Goal: Task Accomplishment & Management: Manage account settings

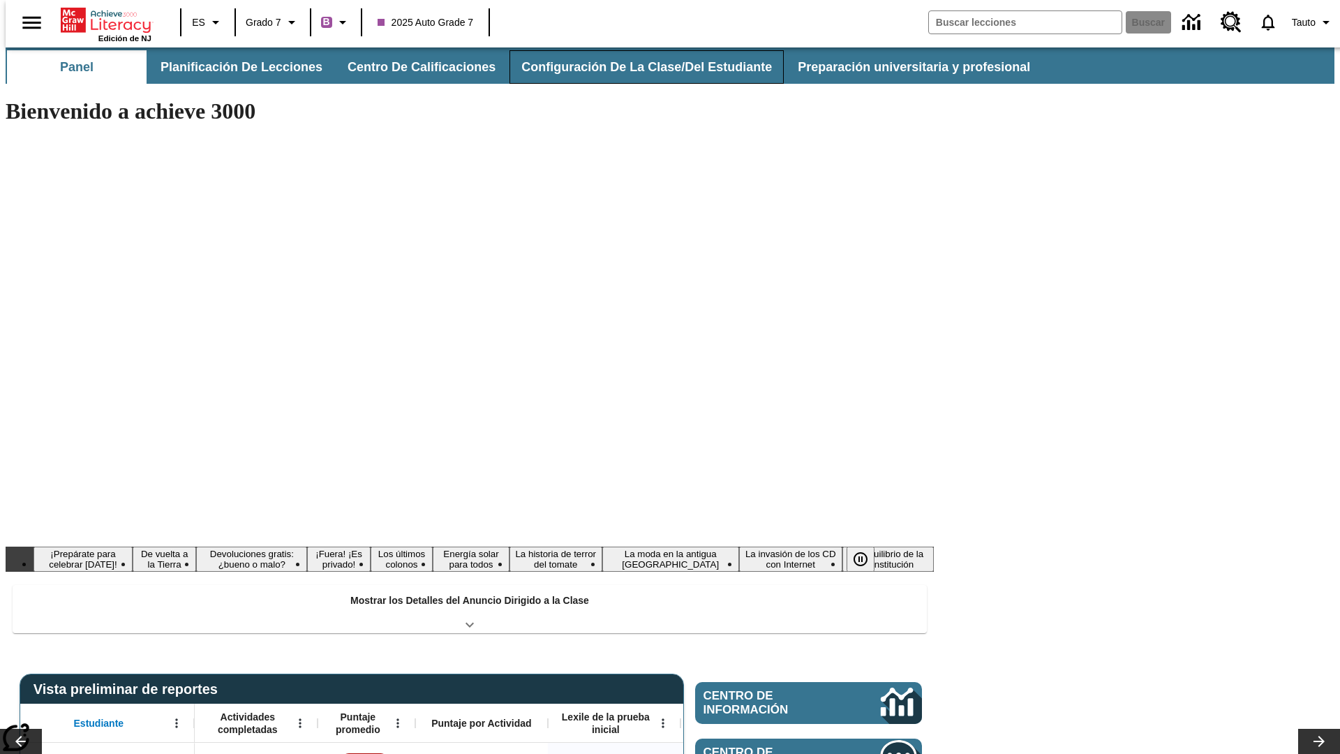
click at [632, 67] on button "Configuración de la clase/del estudiante" at bounding box center [646, 66] width 274 height 33
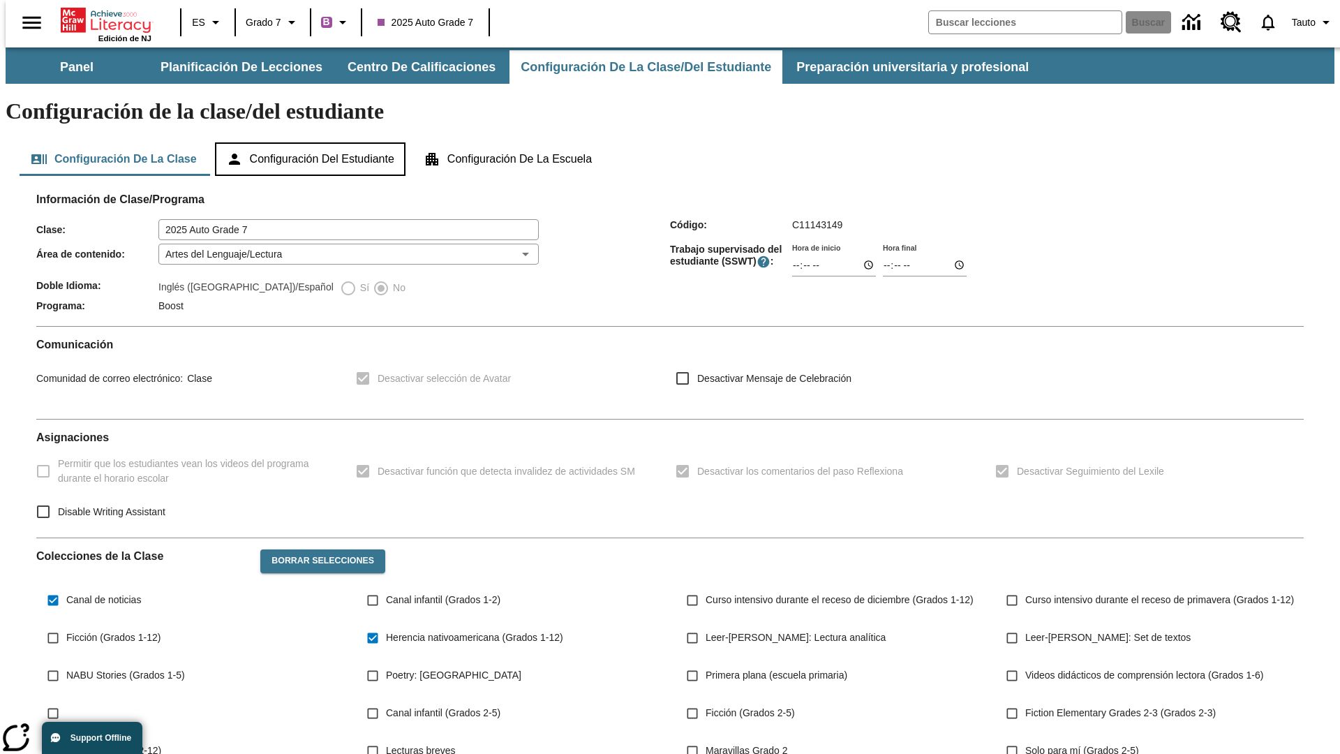
click at [311, 142] on button "Configuración del estudiante" at bounding box center [310, 158] width 191 height 33
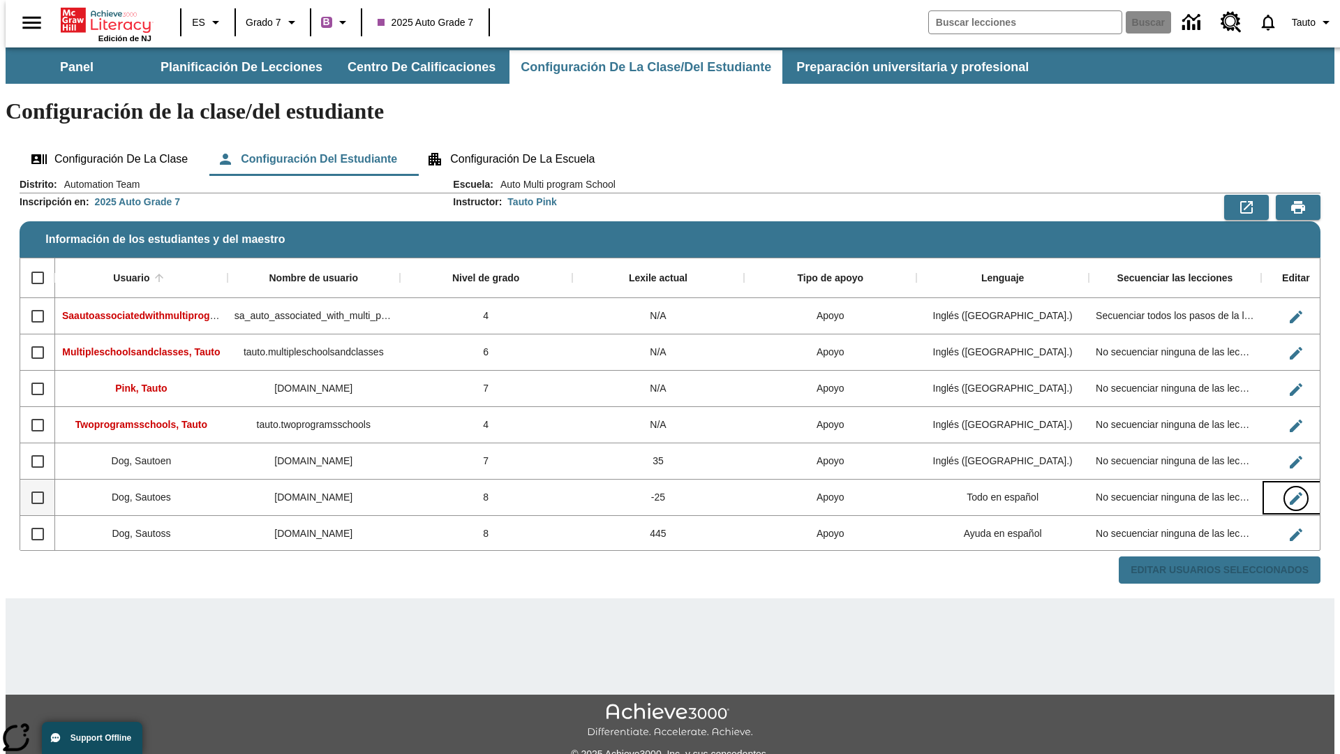
click at [1290, 492] on icon "Editar Usuario" at bounding box center [1296, 498] width 13 height 13
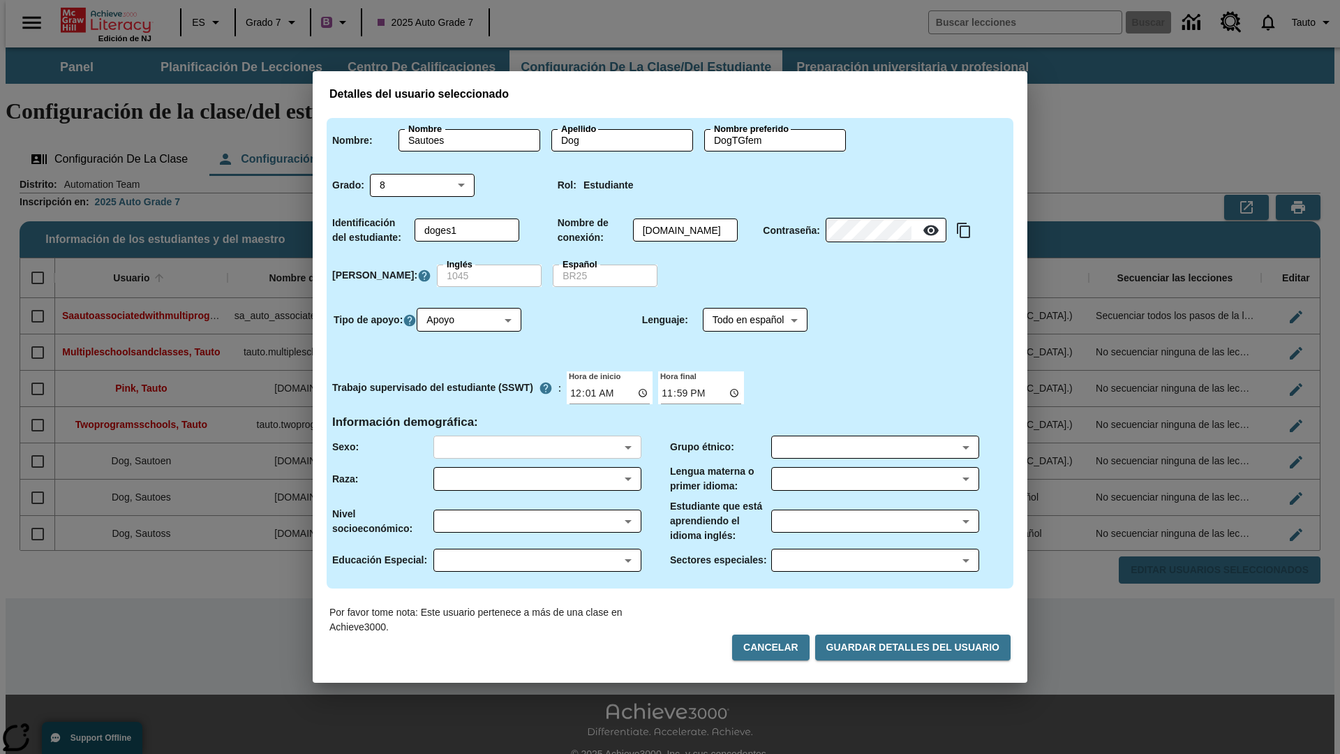
click at [537, 447] on body "Saltar al contenido principal Edición de NJ ES Grado 7 B 2025 Auto Grade 7 Busc…" at bounding box center [670, 415] width 1329 height 737
click at [537, 479] on body "Saltar al contenido principal Edición de NJ ES Grado 7 B 2025 Auto Grade 7 Busc…" at bounding box center [670, 415] width 1329 height 737
click at [537, 521] on body "Saltar al contenido principal Edición de NJ ES Grado 7 B 2025 Auto Grade 7 Busc…" at bounding box center [670, 415] width 1329 height 737
click at [537, 560] on body "Saltar al contenido principal Edición de NJ ES Grado 7 B 2025 Auto Grade 7 Busc…" at bounding box center [670, 415] width 1329 height 737
click at [874, 447] on body "Saltar al contenido principal Edición de NJ ES Grado 7 B 2025 Auto Grade 7 Busc…" at bounding box center [670, 415] width 1329 height 737
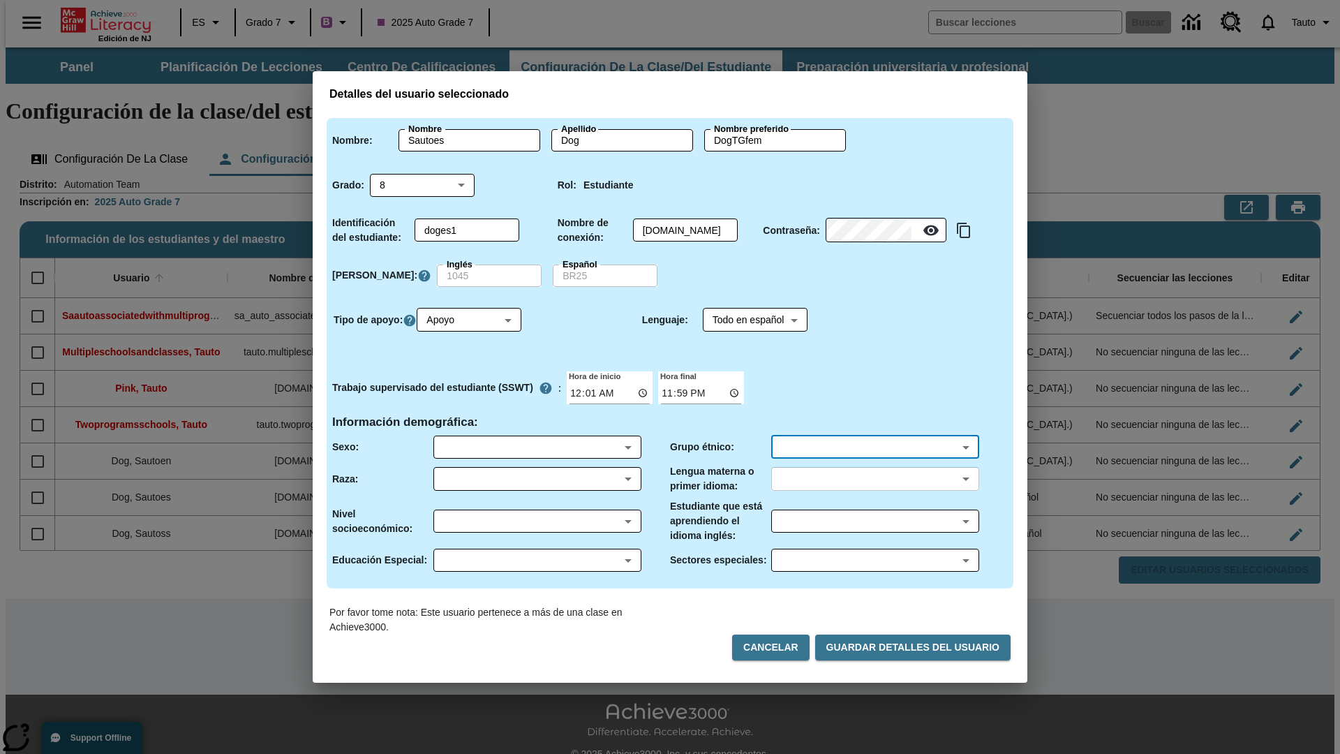
click at [874, 479] on body "Saltar al contenido principal Edición de NJ ES Grado 7 B 2025 Auto Grade 7 Busc…" at bounding box center [670, 415] width 1329 height 737
click at [874, 521] on body "Saltar al contenido principal Edición de NJ ES Grado 7 B 2025 Auto Grade 7 Busc…" at bounding box center [670, 415] width 1329 height 737
click at [874, 560] on body "Saltar al contenido principal Edición de NJ ES Grado 7 B 2025 Auto Grade 7 Busc…" at bounding box center [670, 415] width 1329 height 737
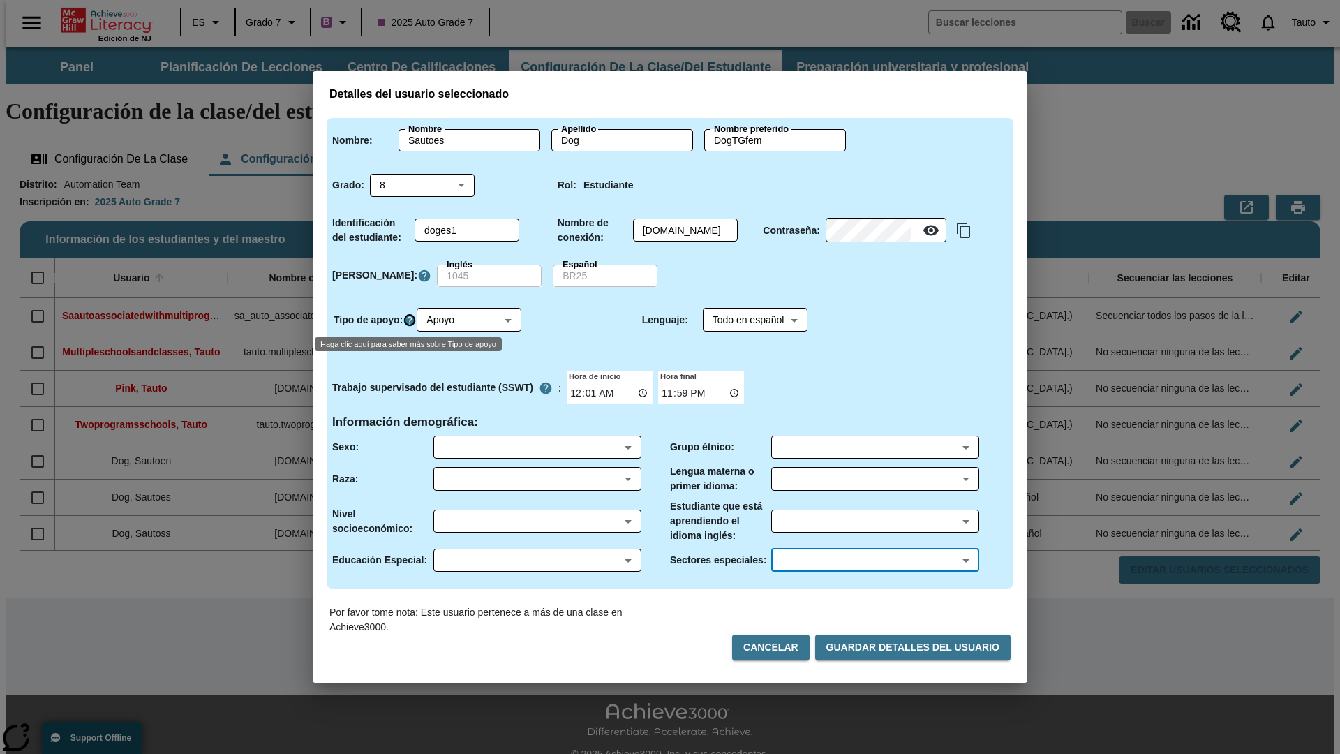
click at [412, 320] on icon "Haga clic aquí para saber más sobre Tipo de apoyo" at bounding box center [410, 320] width 14 height 14
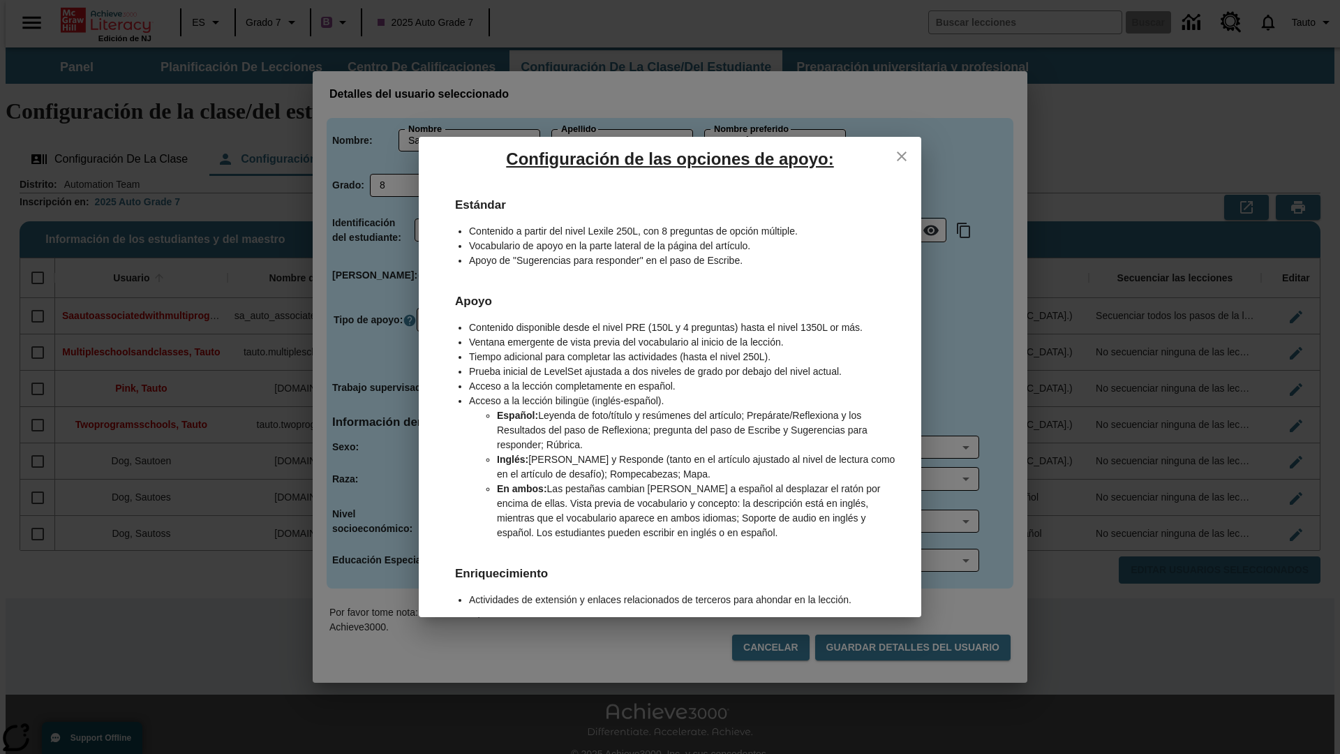
click at [902, 156] on icon "close" at bounding box center [902, 156] width 10 height 10
